Goal: Entertainment & Leisure: Consume media (video, audio)

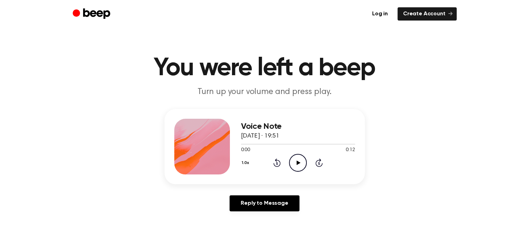
click at [296, 158] on icon "Play Audio" at bounding box center [298, 163] width 18 height 18
click at [299, 155] on icon "Play Audio" at bounding box center [298, 163] width 18 height 18
click at [298, 163] on icon at bounding box center [299, 162] width 4 height 5
click at [245, 160] on button "1.0x" at bounding box center [246, 163] width 11 height 12
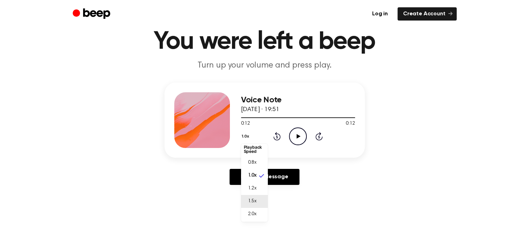
scroll to position [46, 0]
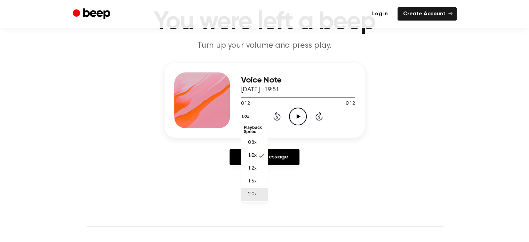
click at [253, 192] on span "2.0x" at bounding box center [252, 194] width 9 height 7
click at [304, 115] on icon "Play Audio" at bounding box center [298, 117] width 18 height 18
click at [249, 114] on button "2.0x" at bounding box center [247, 117] width 12 height 12
click at [250, 144] on span "0.8x" at bounding box center [252, 144] width 9 height 7
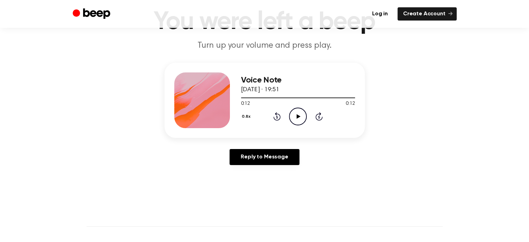
click at [243, 111] on button "0.8x" at bounding box center [247, 117] width 12 height 12
click at [249, 158] on span "1.0x" at bounding box center [252, 158] width 9 height 7
click at [294, 118] on icon "Play Audio" at bounding box center [298, 117] width 18 height 18
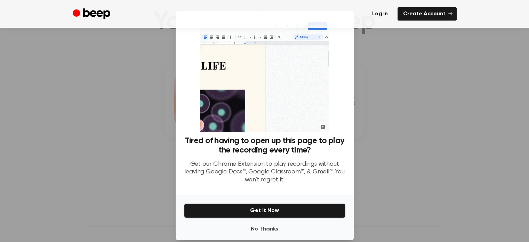
scroll to position [139, 0]
